Goal: Task Accomplishment & Management: Manage account settings

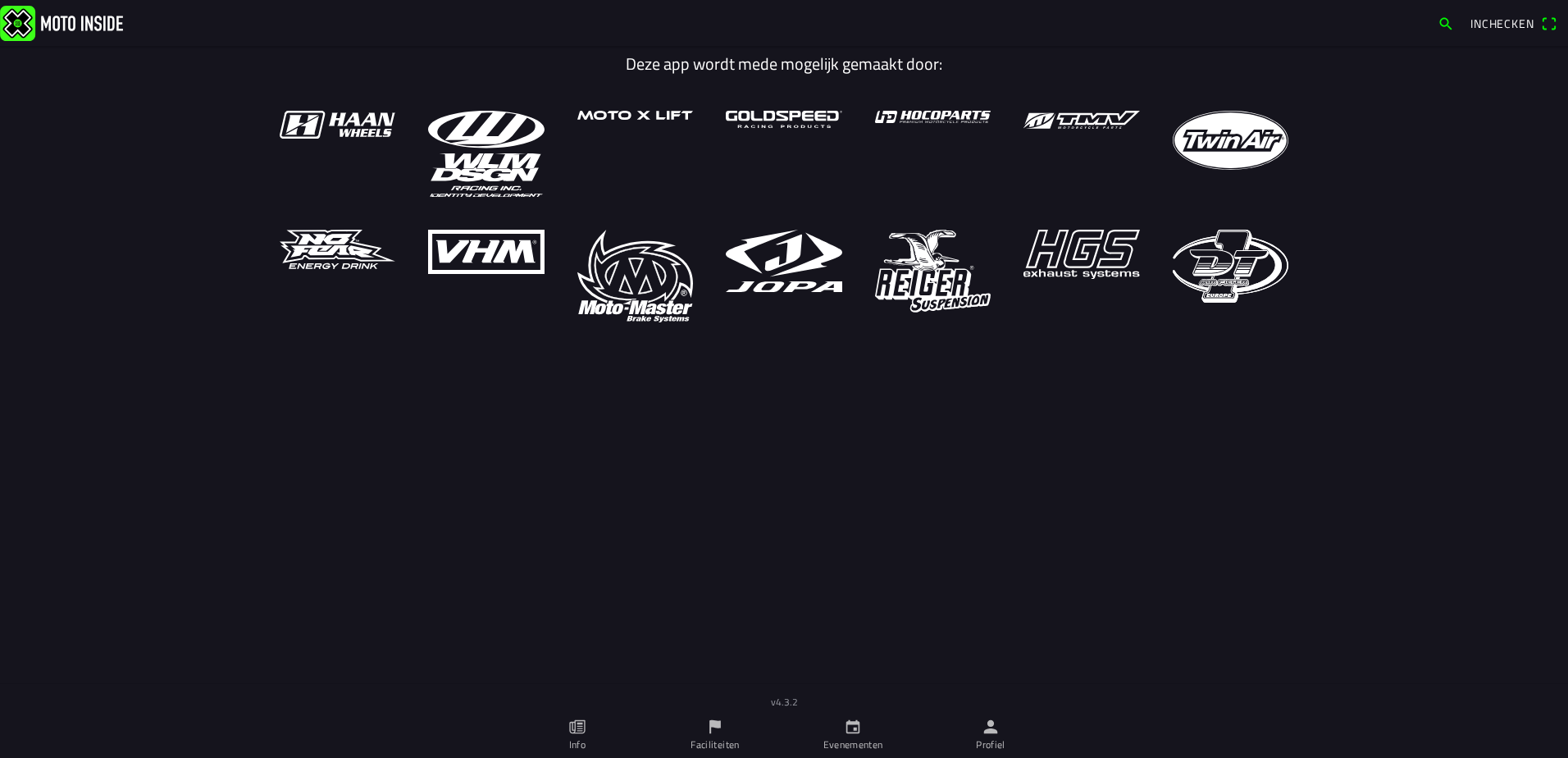
click at [848, 738] on ion-label "Evenementen" at bounding box center [853, 744] width 60 height 15
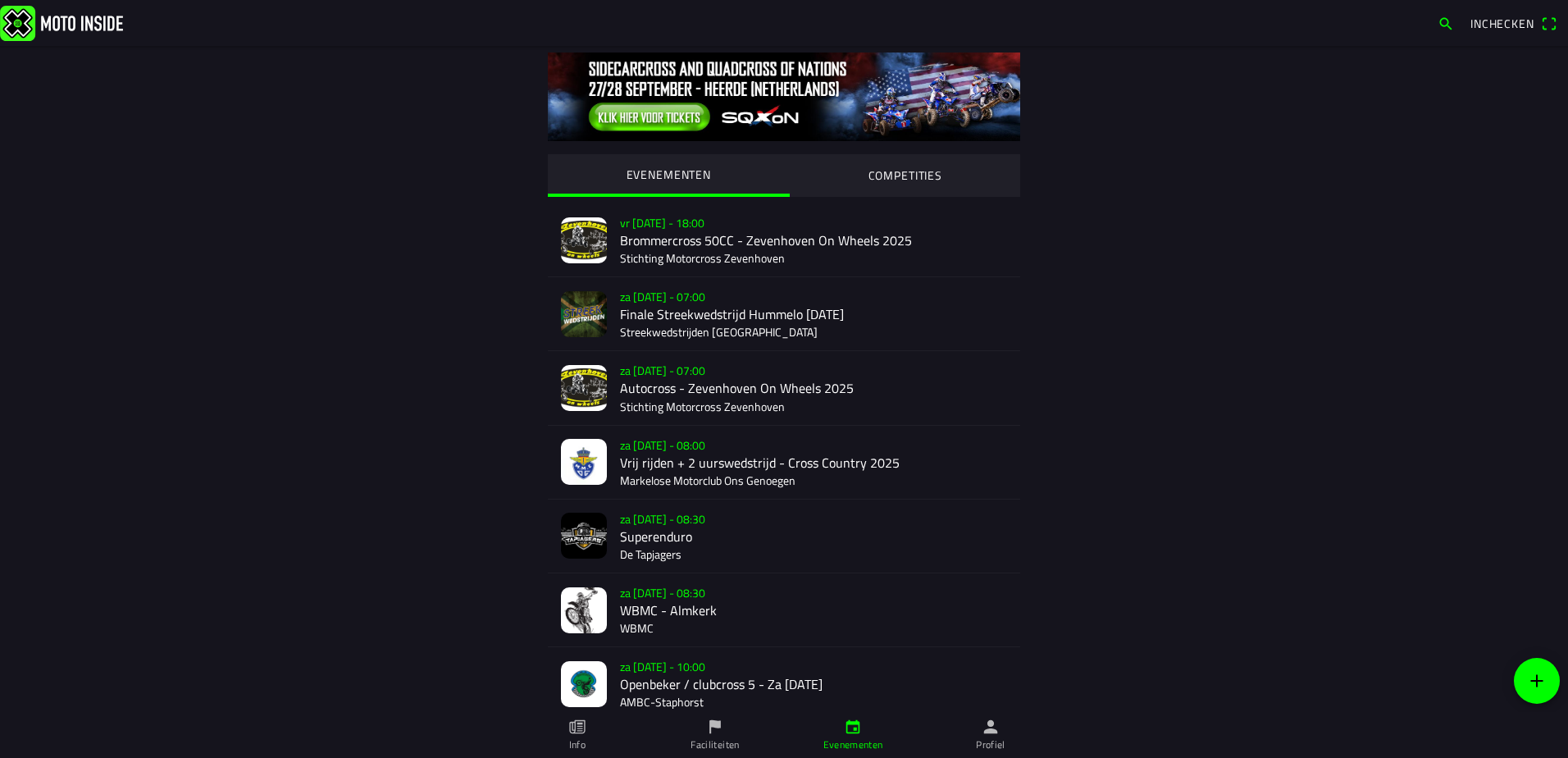
click at [641, 699] on div "za 20 sep. - 10:00 Openbeker / clubcross 5 - Za 20 September AMBC-Staphorst" at bounding box center [812, 683] width 387 height 73
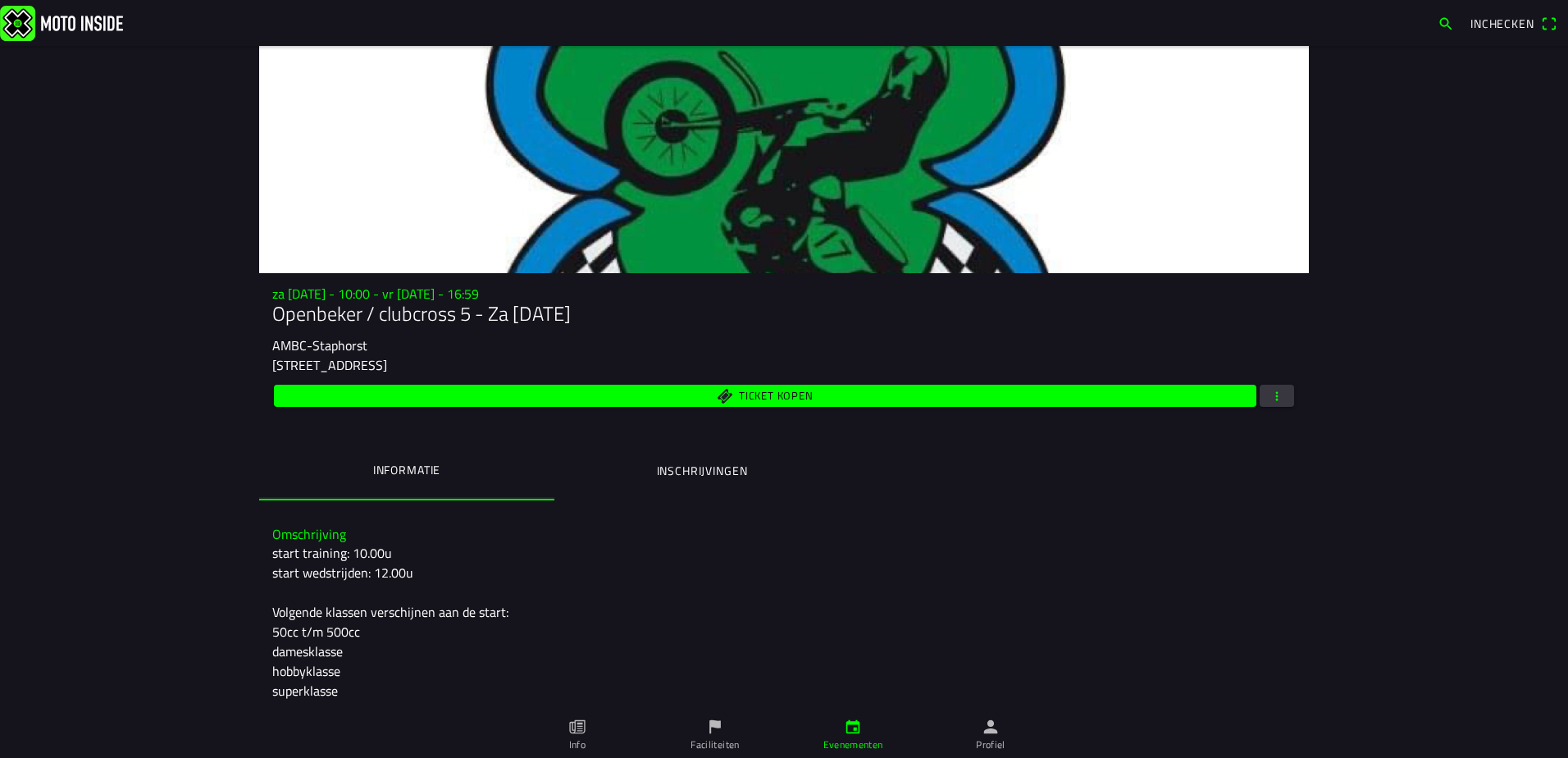
click at [670, 479] on button "Inschrijvingen" at bounding box center [702, 471] width 295 height 56
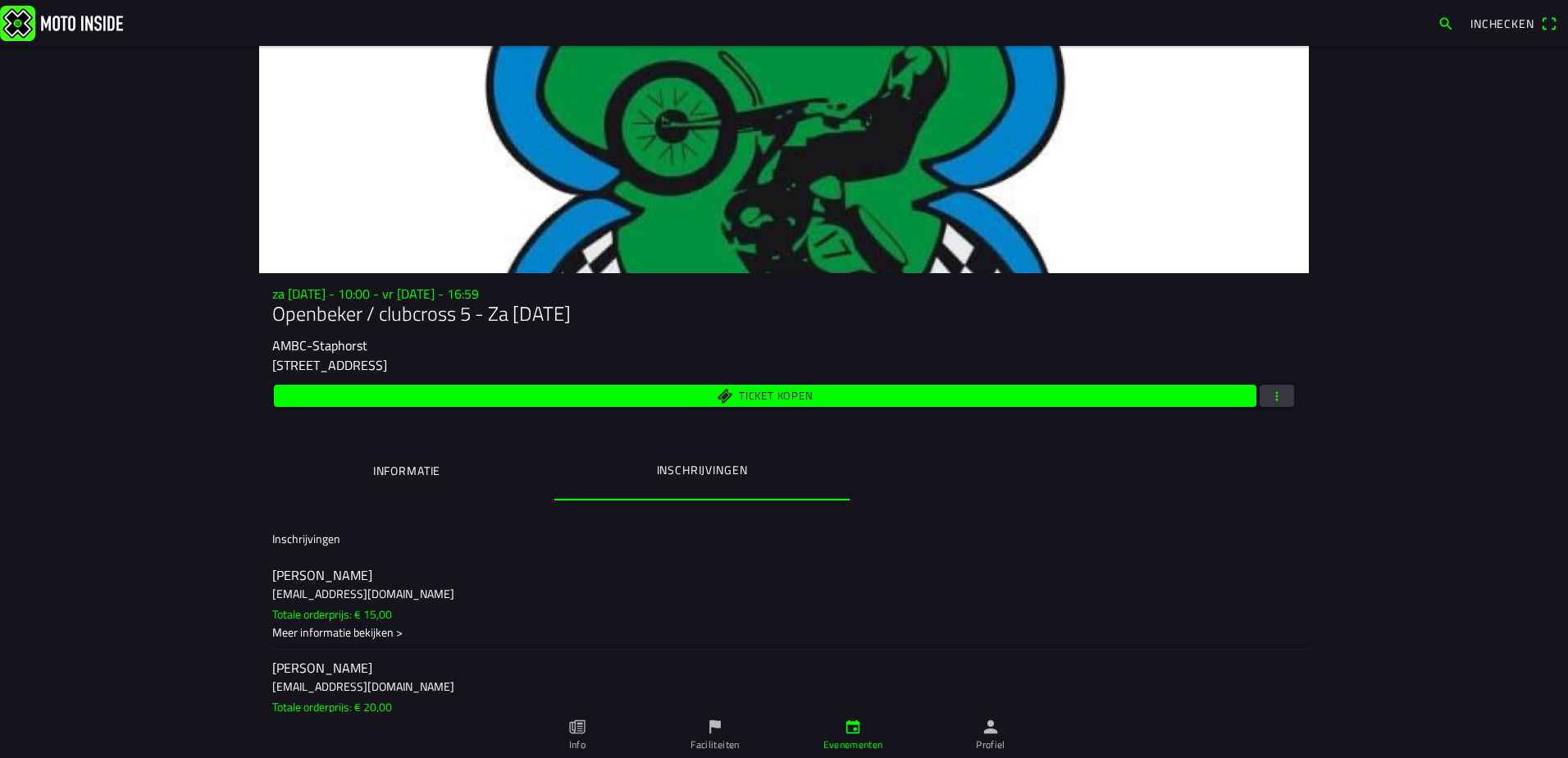
click at [1270, 394] on span "button" at bounding box center [1277, 396] width 15 height 22
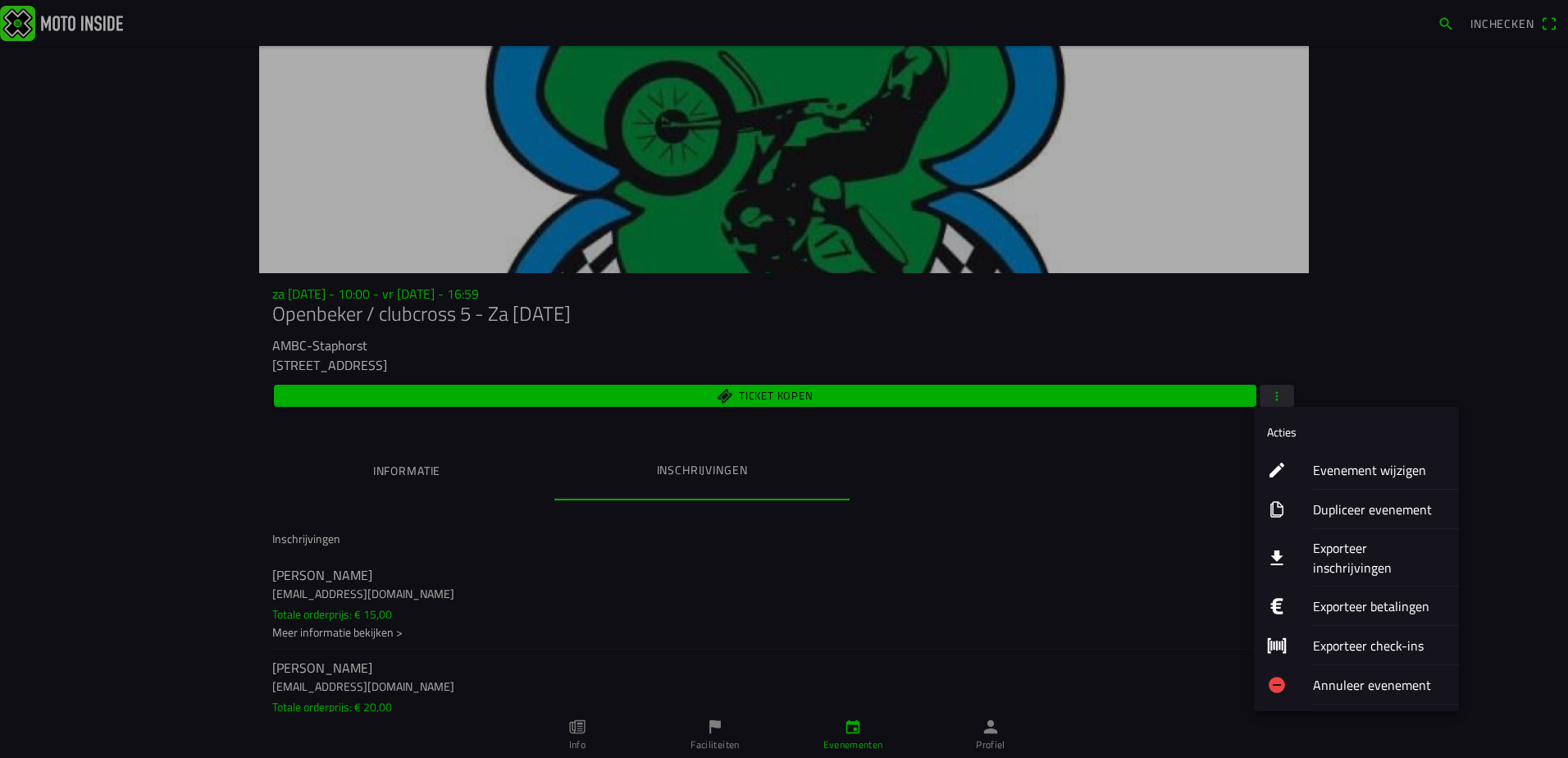
click at [1349, 544] on ion-label "Exporteer inschrijvingen" at bounding box center [1379, 558] width 133 height 40
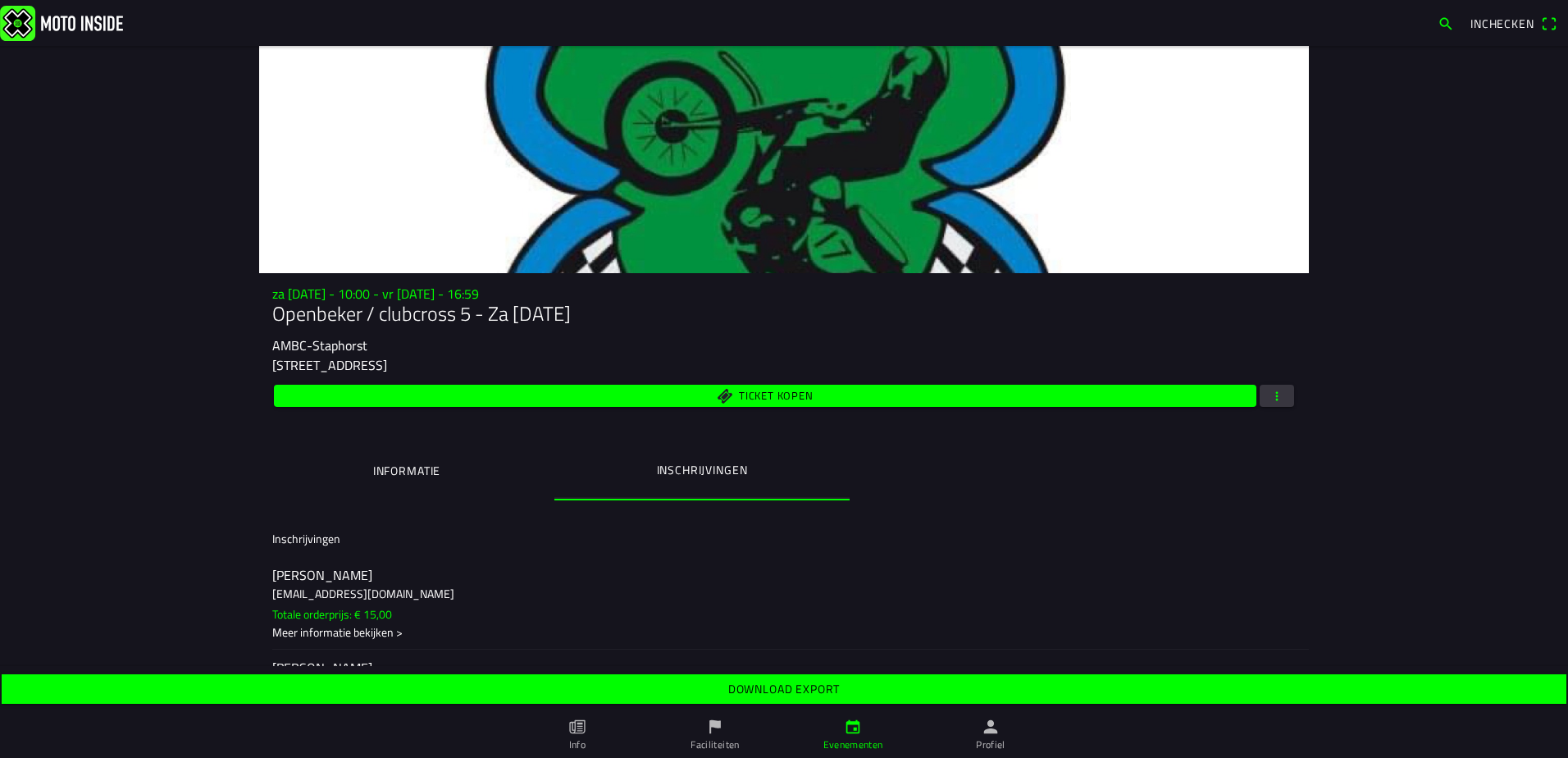
click at [0, 0] on slot "Download export" at bounding box center [0, 0] width 0 height 0
click at [1275, 397] on span "button" at bounding box center [1277, 396] width 15 height 22
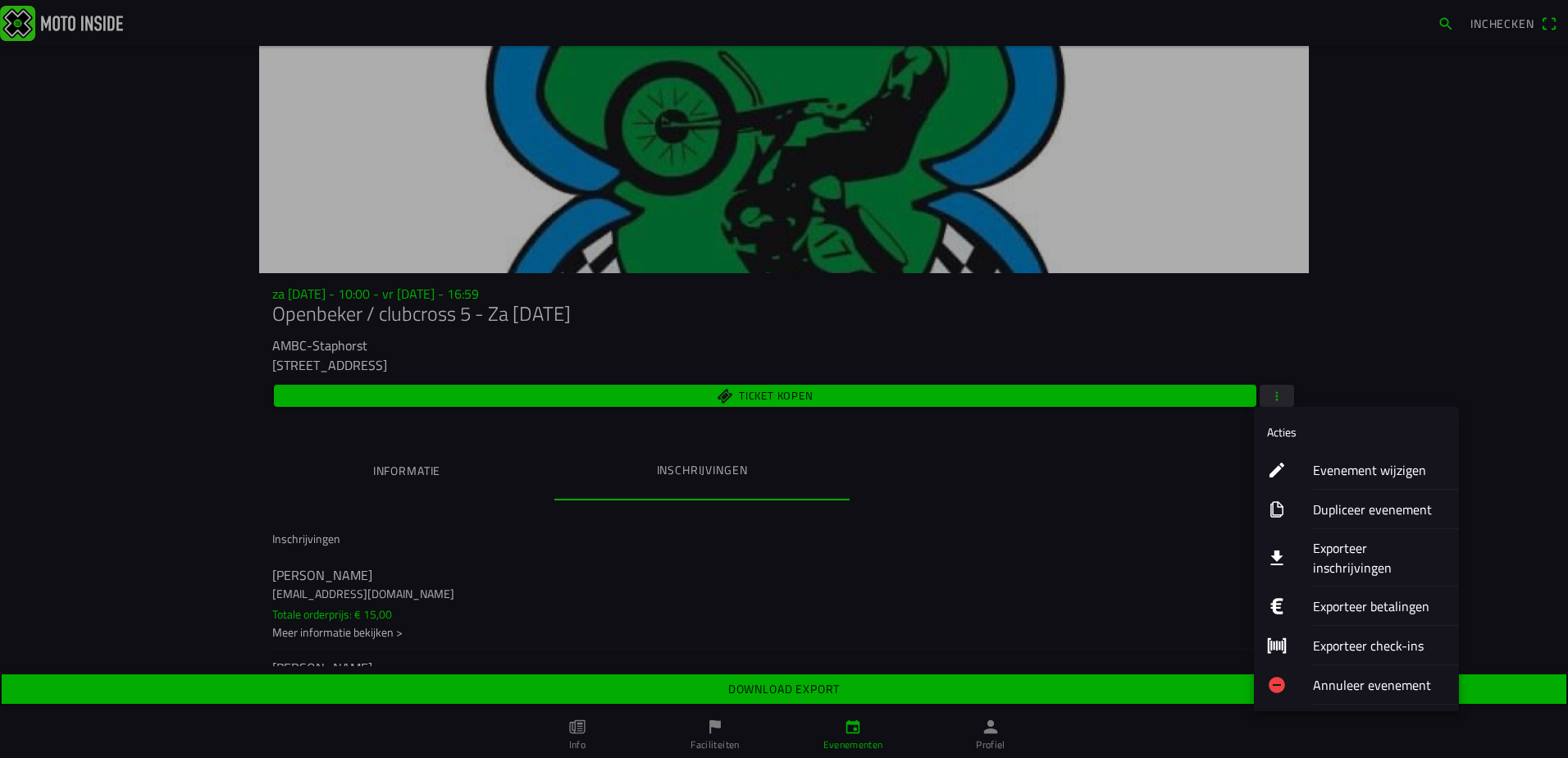
click at [1372, 471] on ion-label "Evenement wijzigen" at bounding box center [1379, 471] width 133 height 20
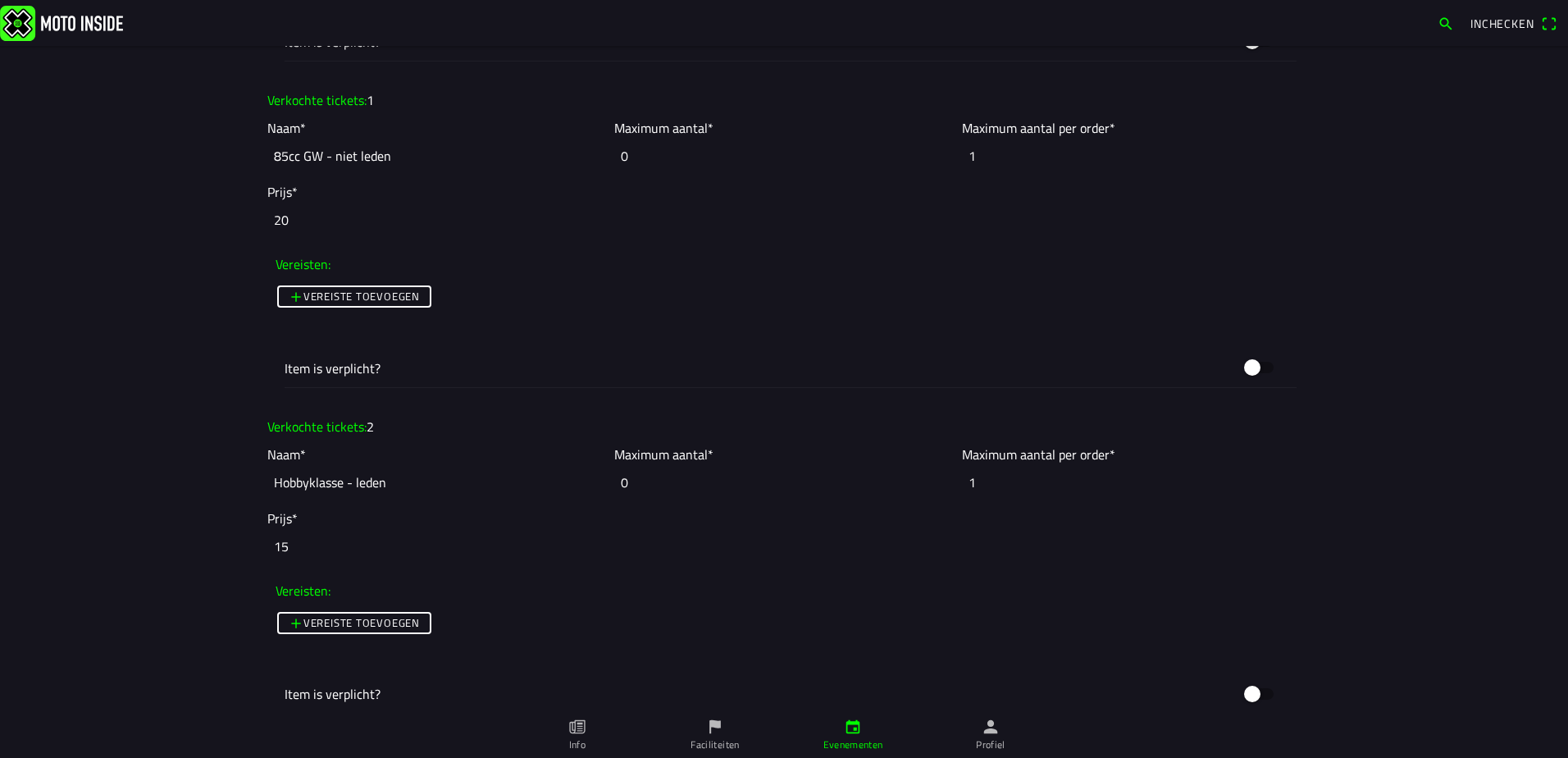
scroll to position [4348, 0]
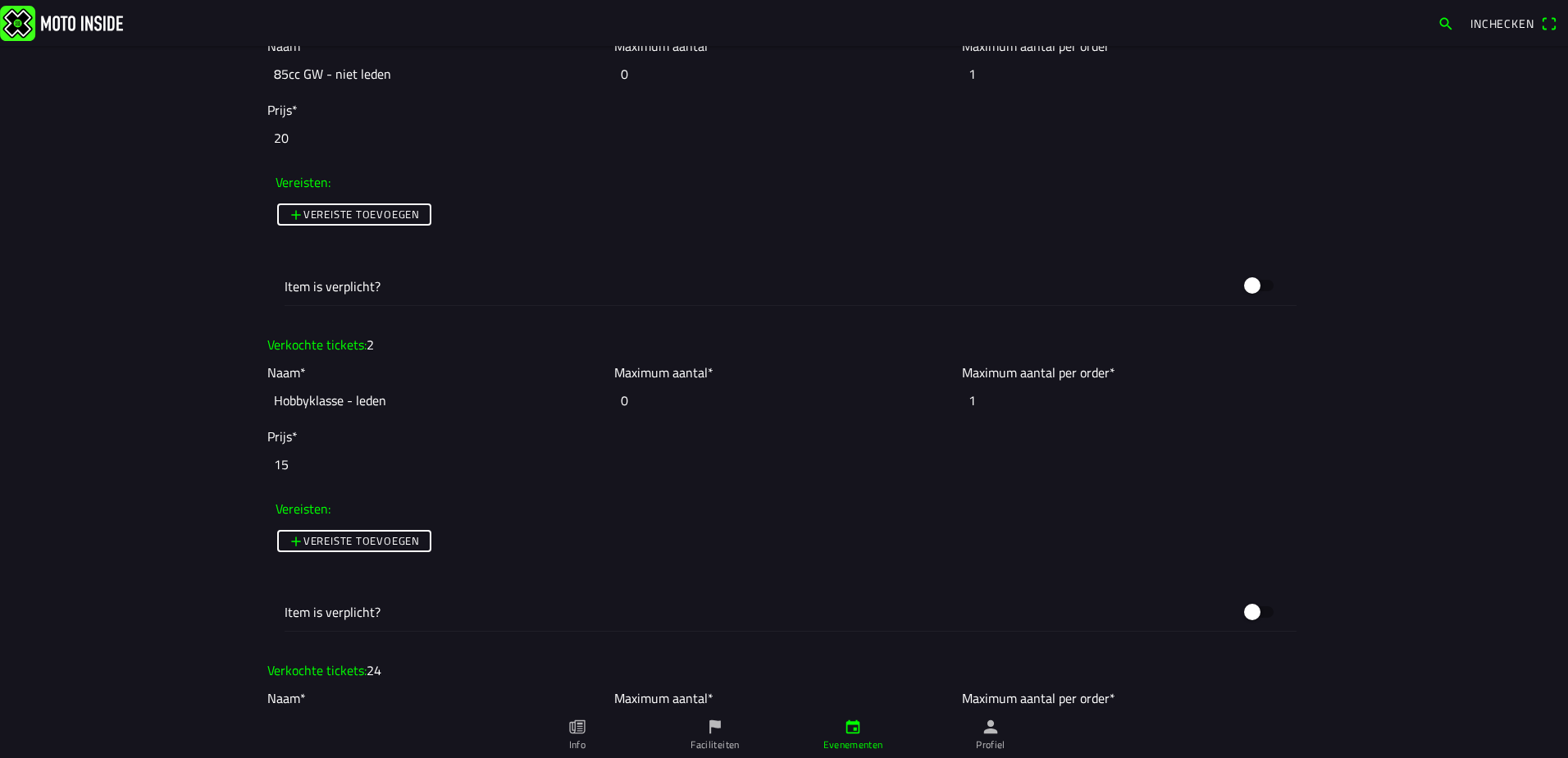
click at [638, 401] on input "0" at bounding box center [784, 400] width 339 height 36
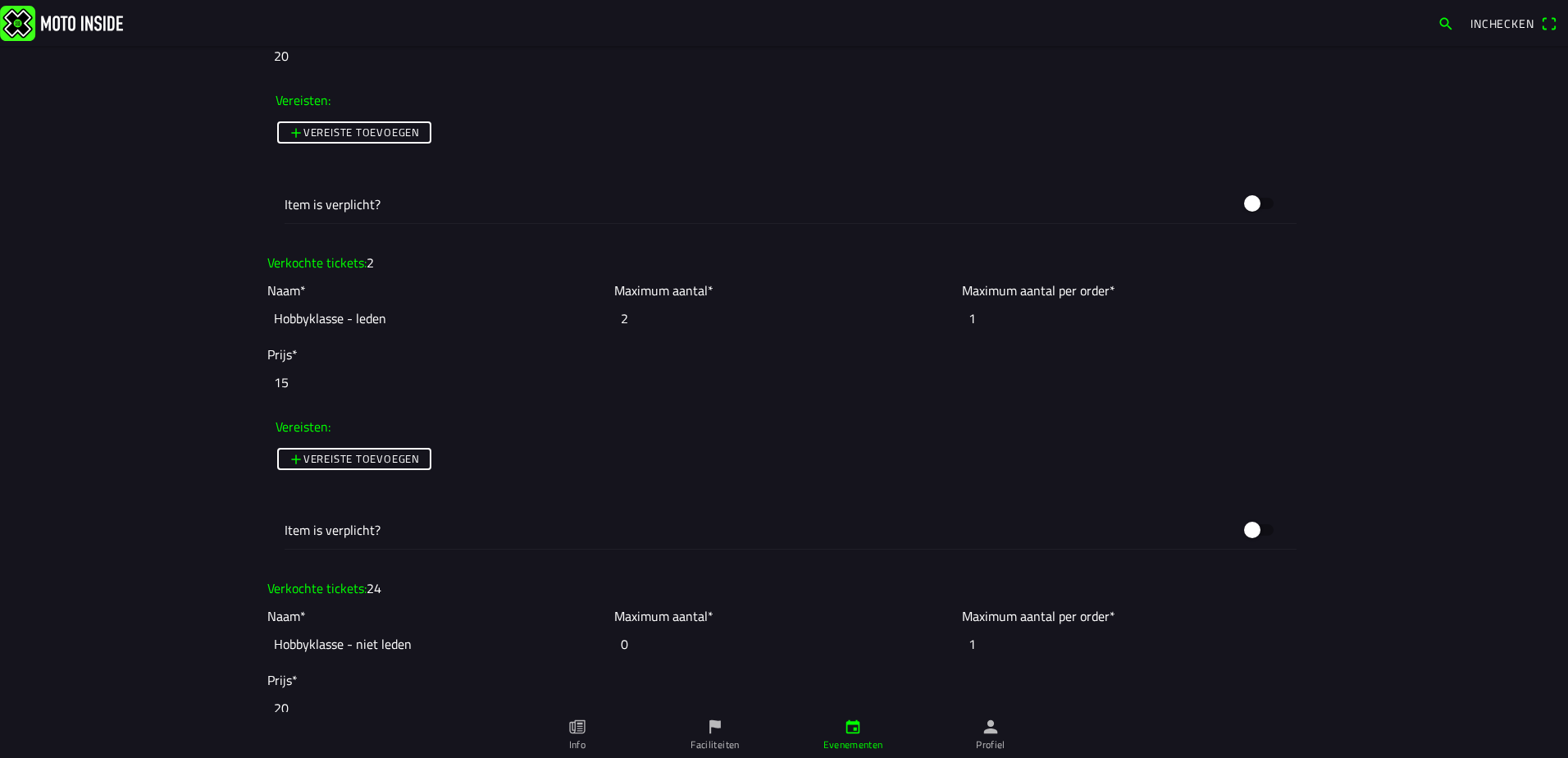
scroll to position [4512, 0]
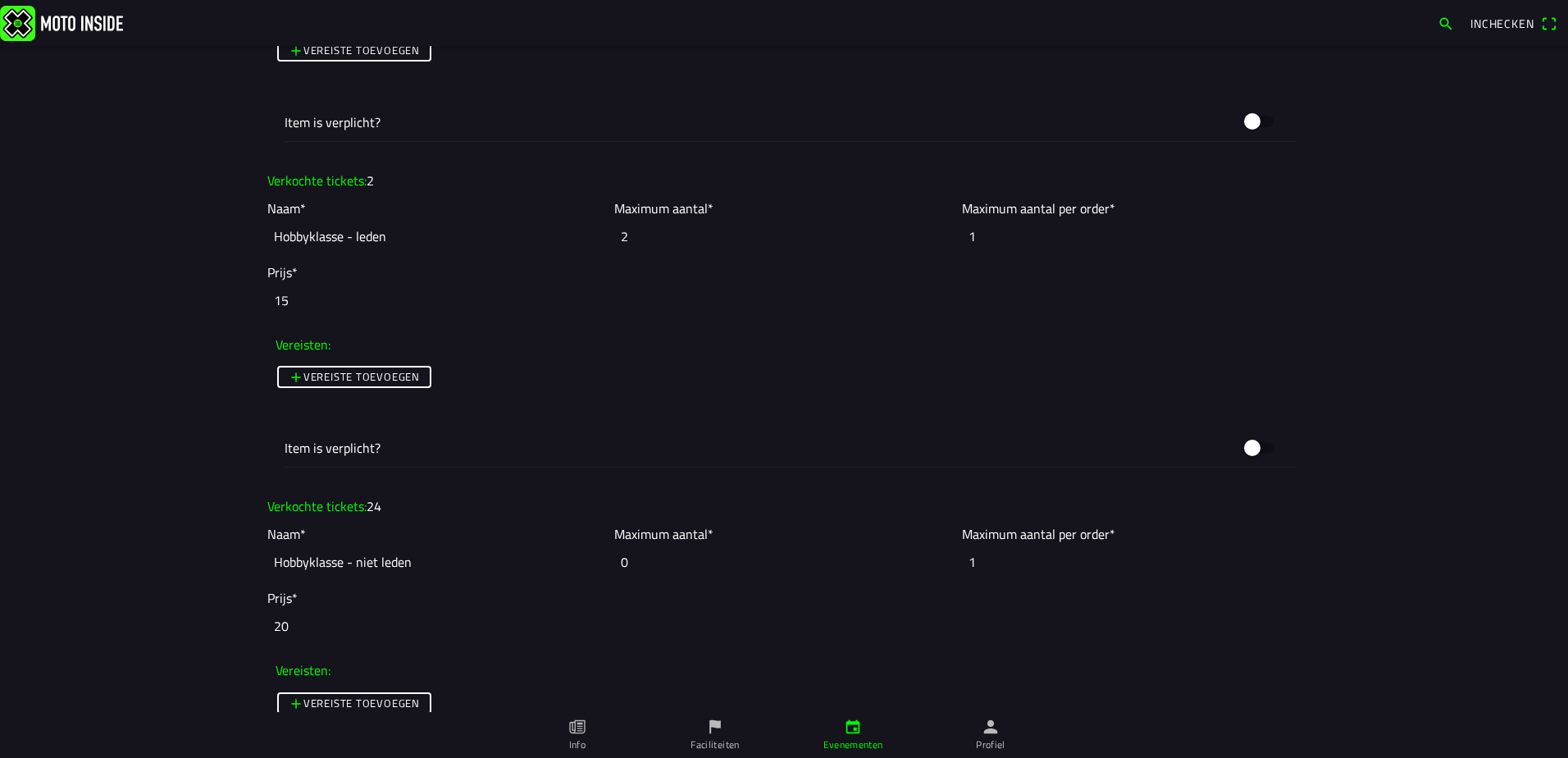
type input "2"
click at [639, 569] on input "0" at bounding box center [784, 562] width 339 height 36
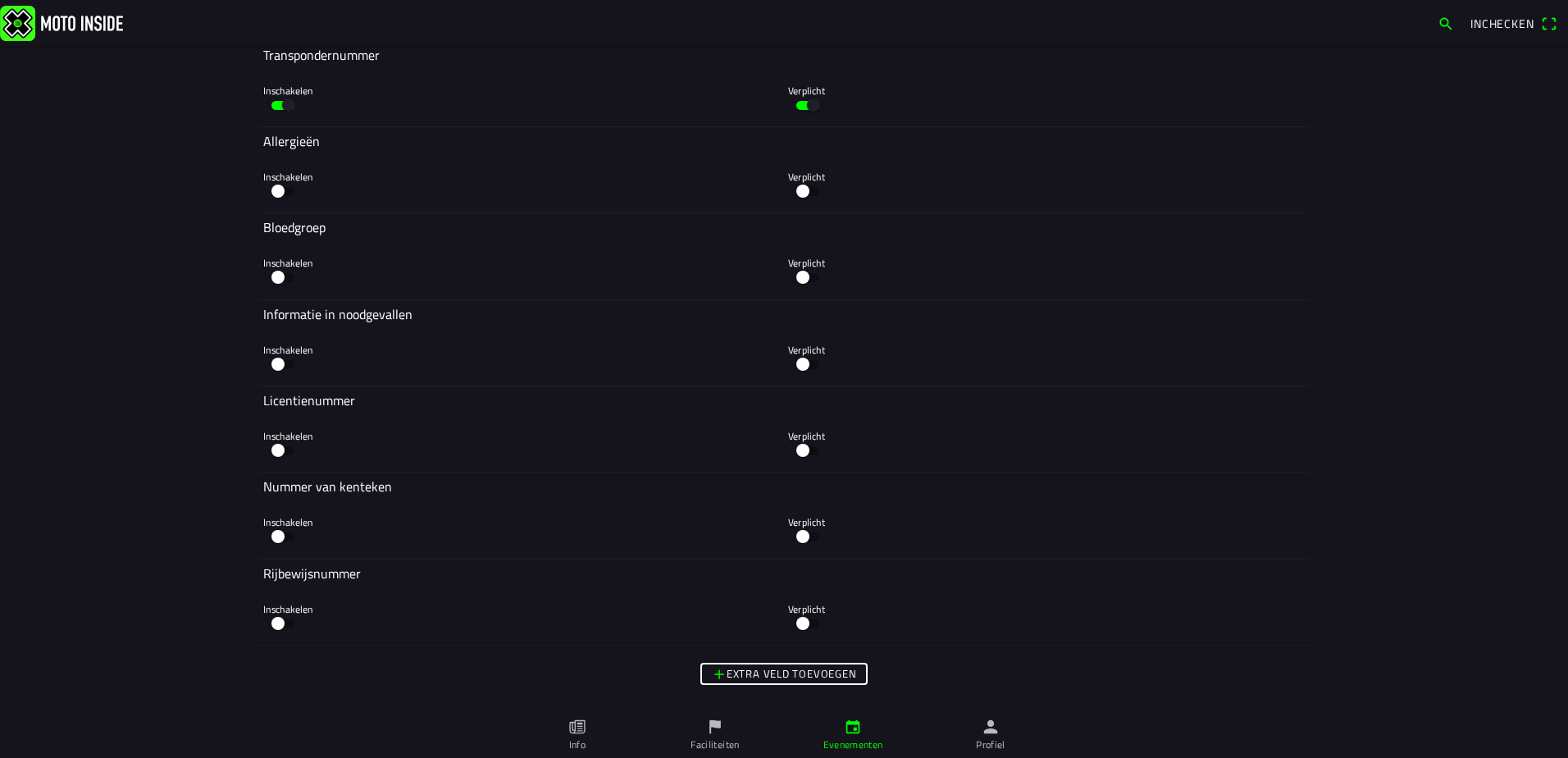
scroll to position [10309, 0]
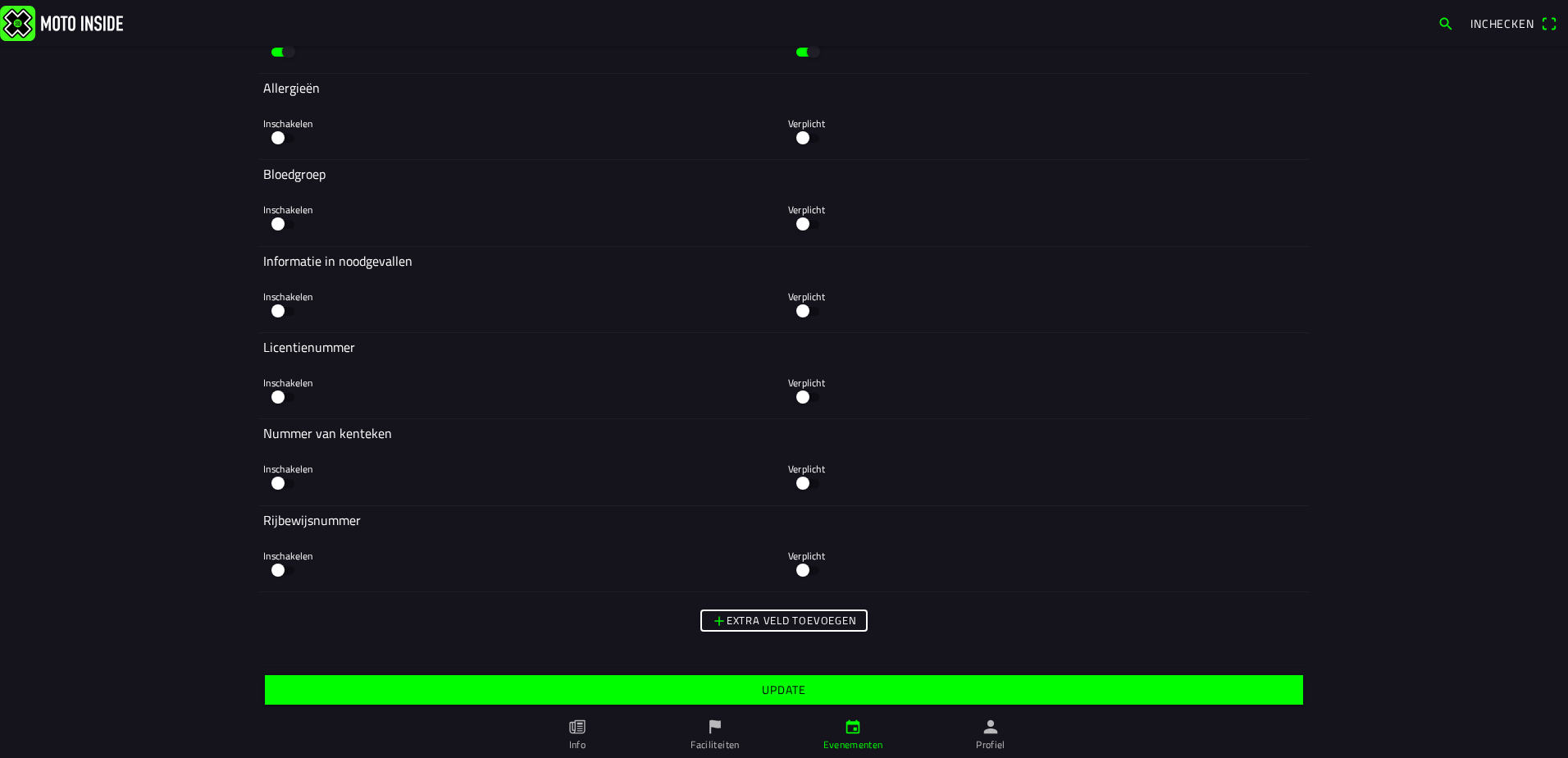
type input "24"
click at [755, 692] on span "Update" at bounding box center [784, 690] width 1013 height 30
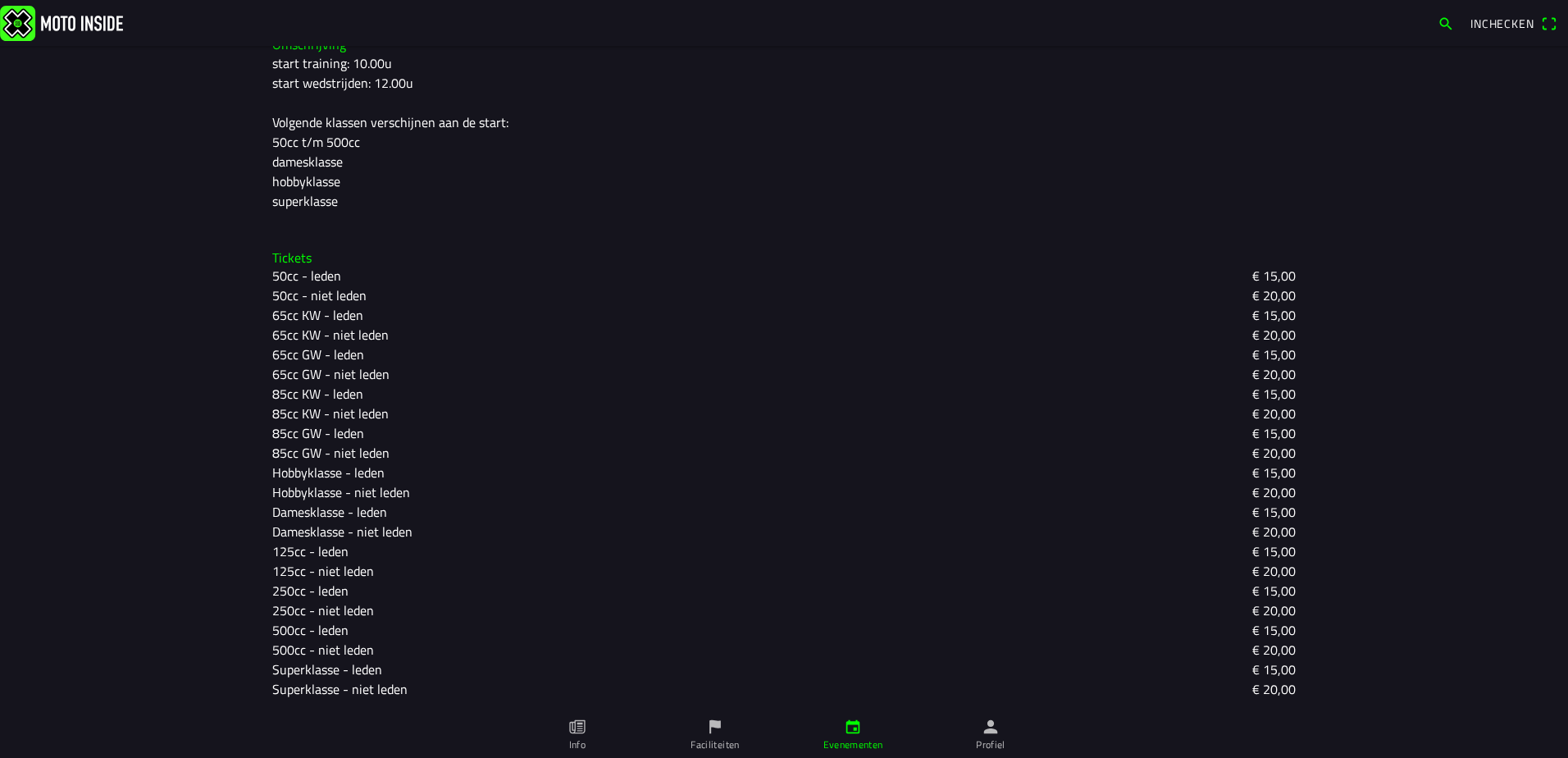
scroll to position [80, 0]
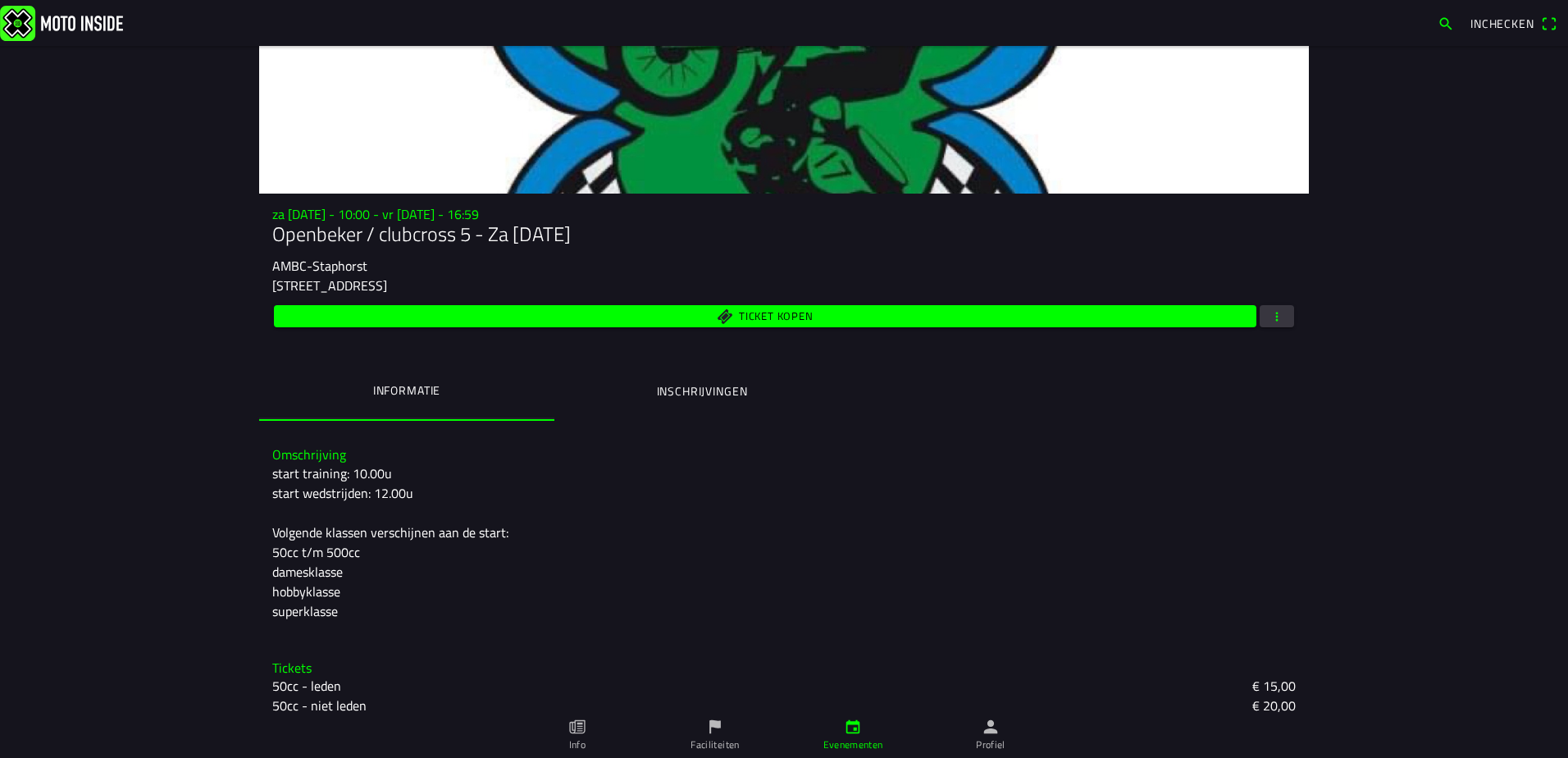
click at [727, 320] on span "Ticket kopen" at bounding box center [765, 316] width 963 height 22
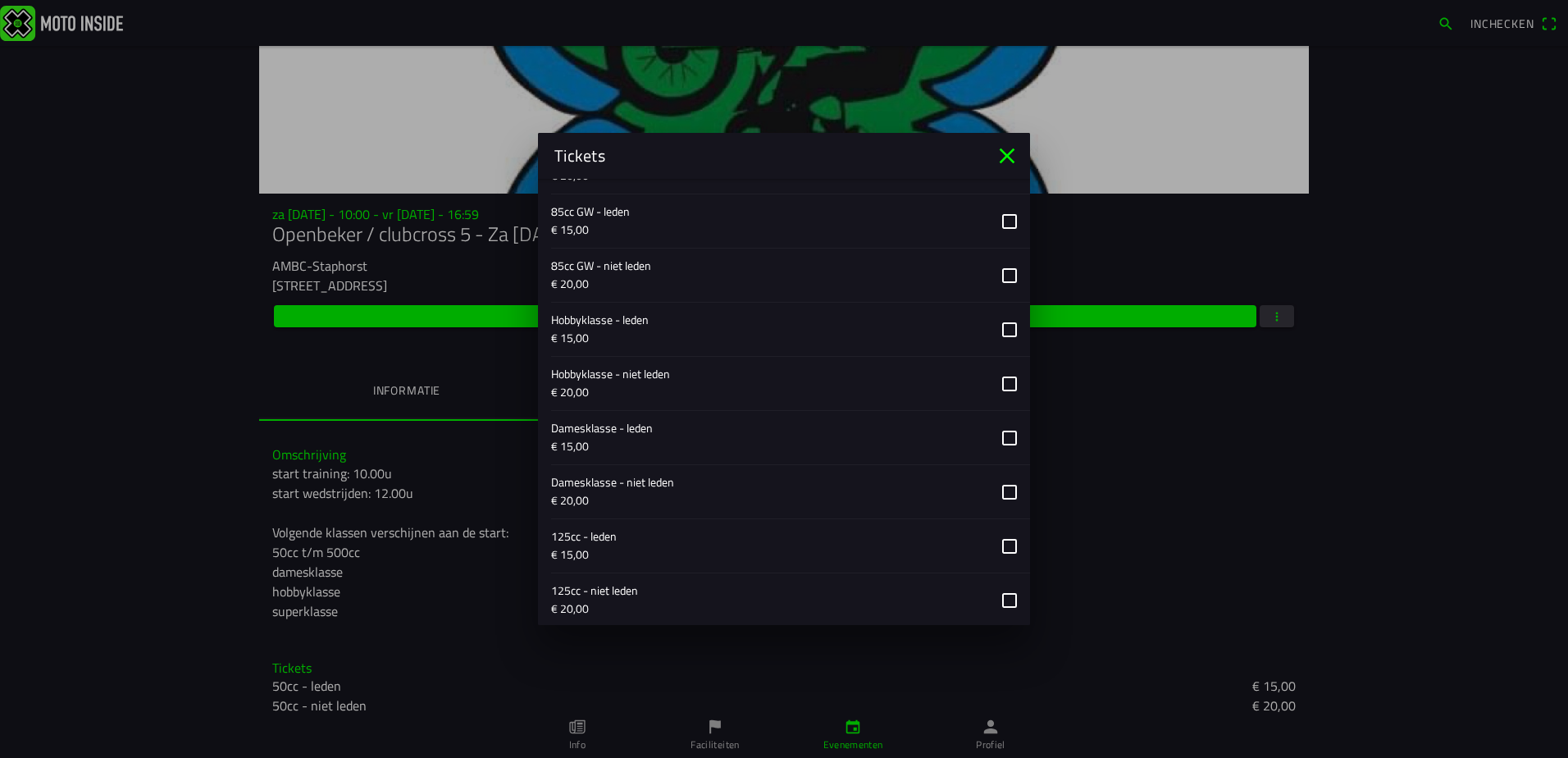
scroll to position [503, 0]
click at [1006, 154] on icon "close" at bounding box center [1007, 156] width 16 height 16
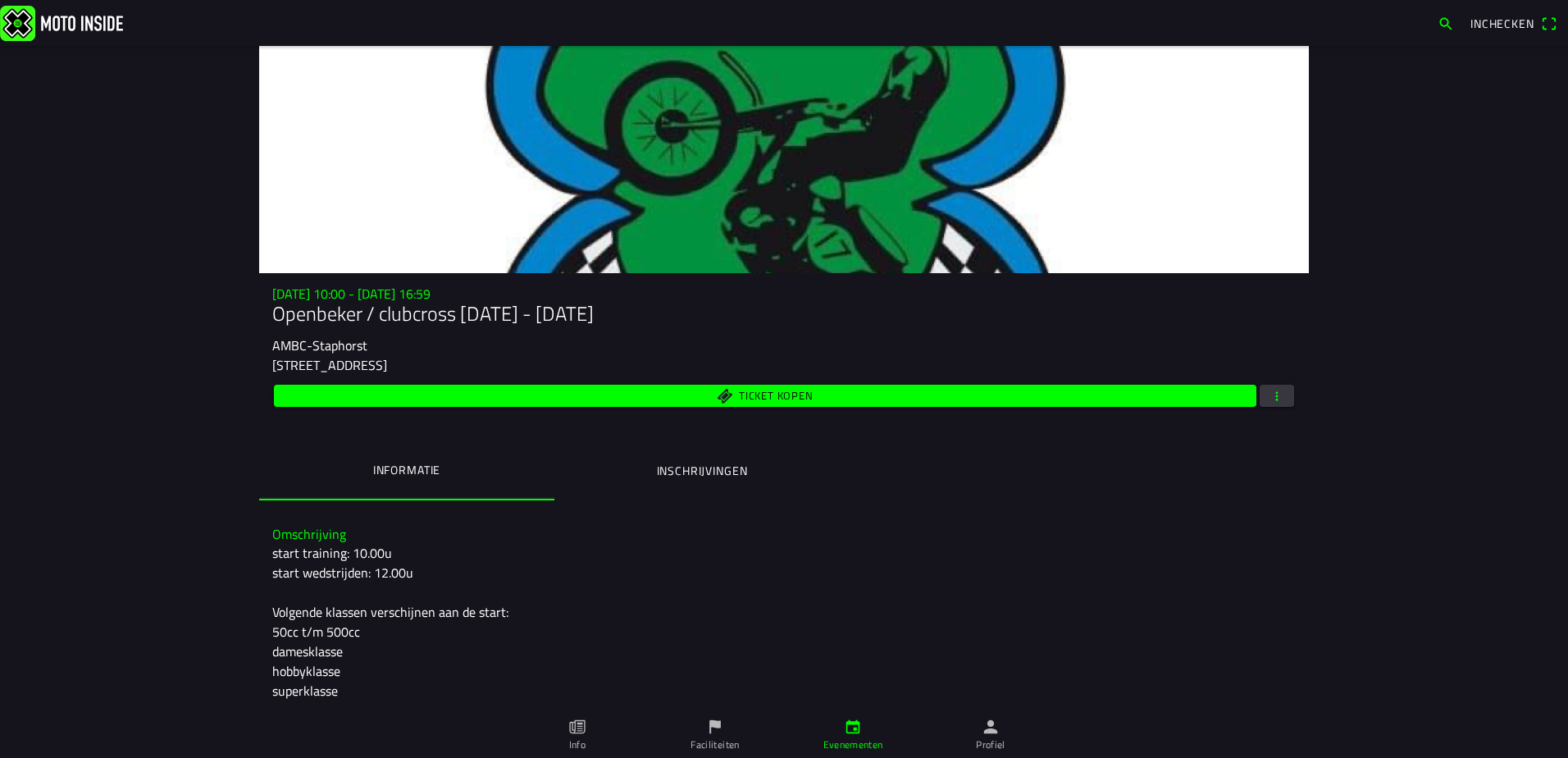
click at [906, 397] on span "Ticket kopen" at bounding box center [765, 396] width 963 height 22
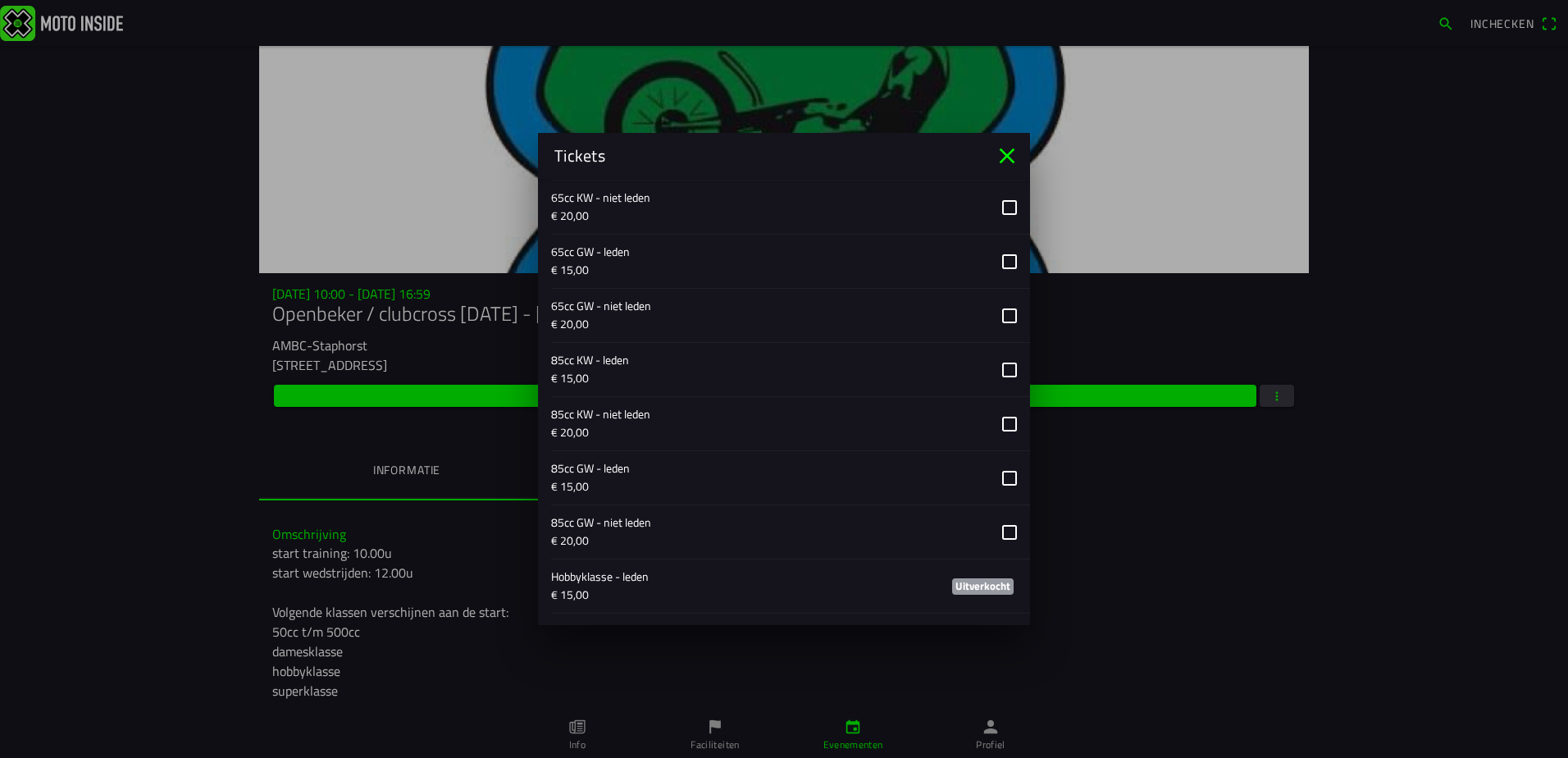
scroll to position [657, 0]
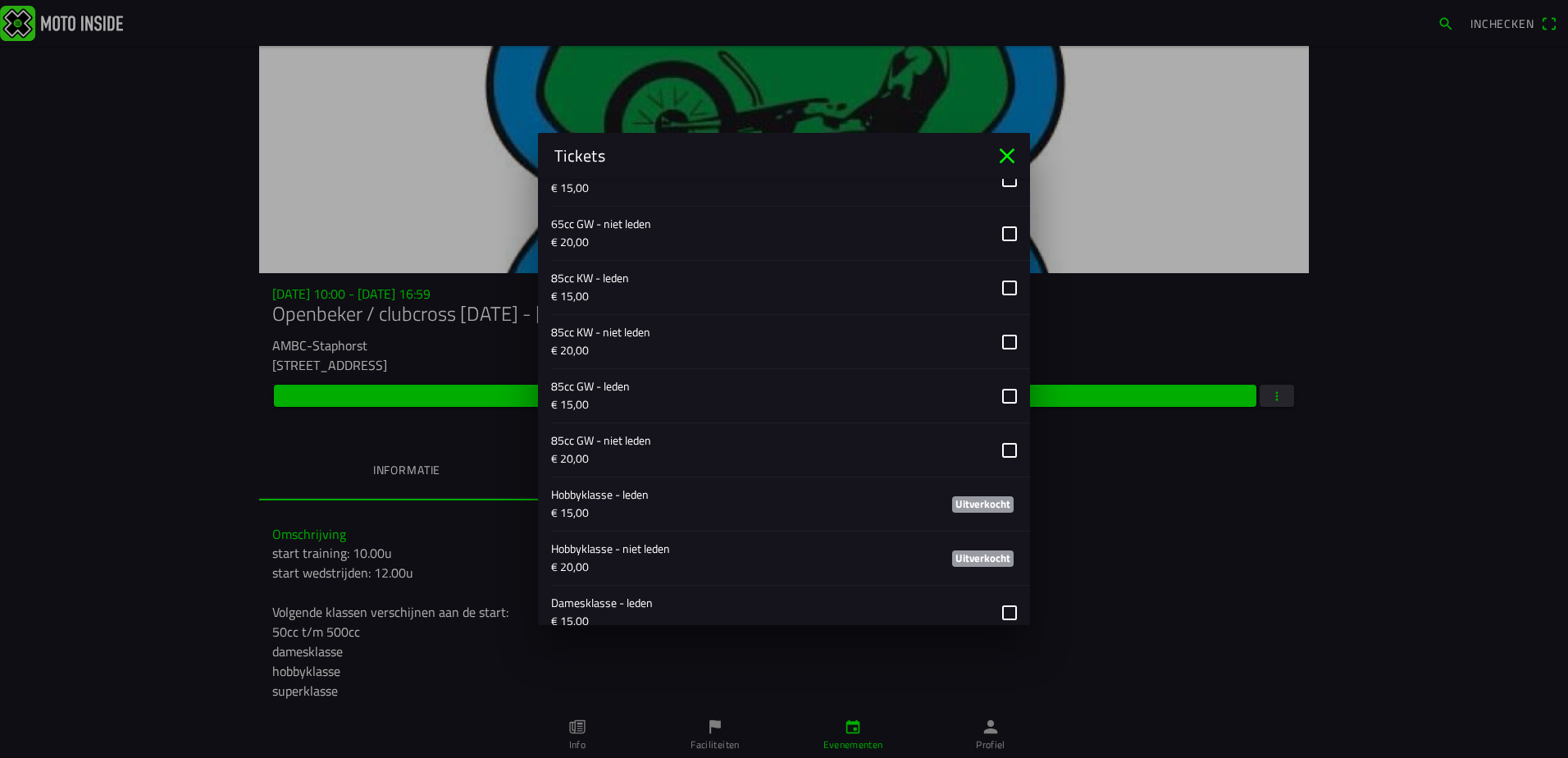
click at [1003, 153] on icon "close" at bounding box center [1007, 156] width 26 height 26
